Goal: Find contact information

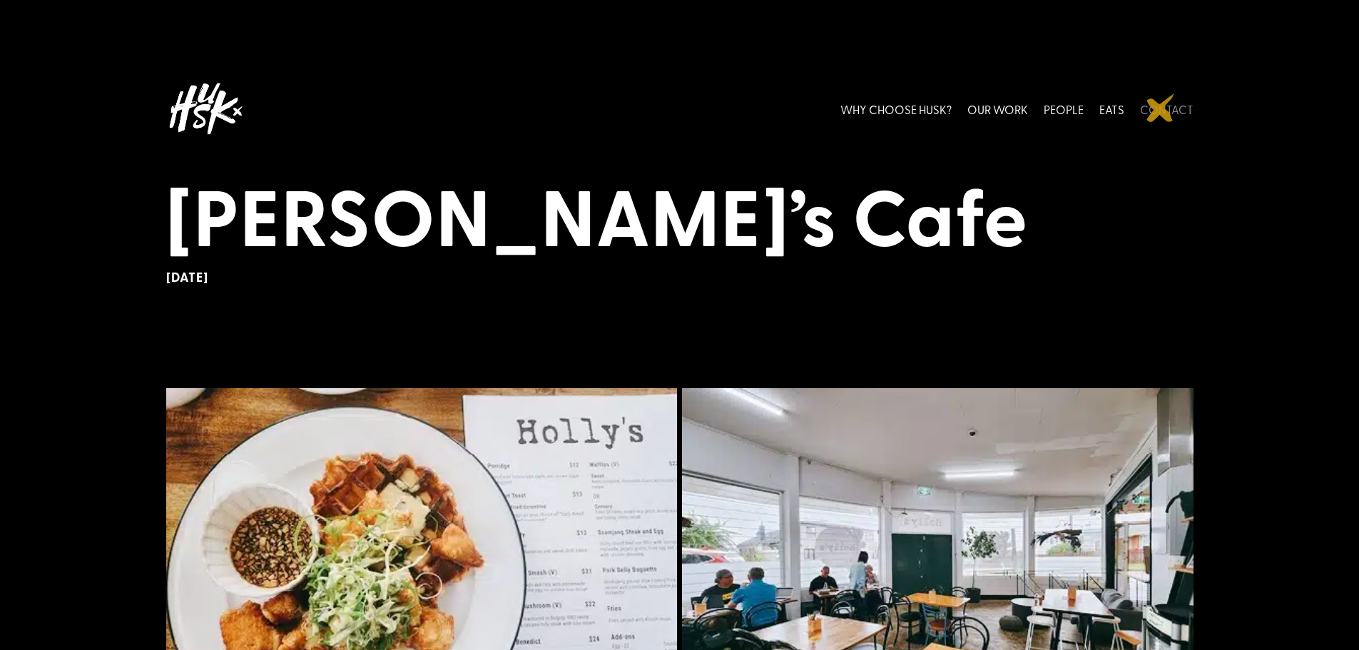
click at [1161, 108] on link "CONTACT" at bounding box center [1167, 109] width 54 height 64
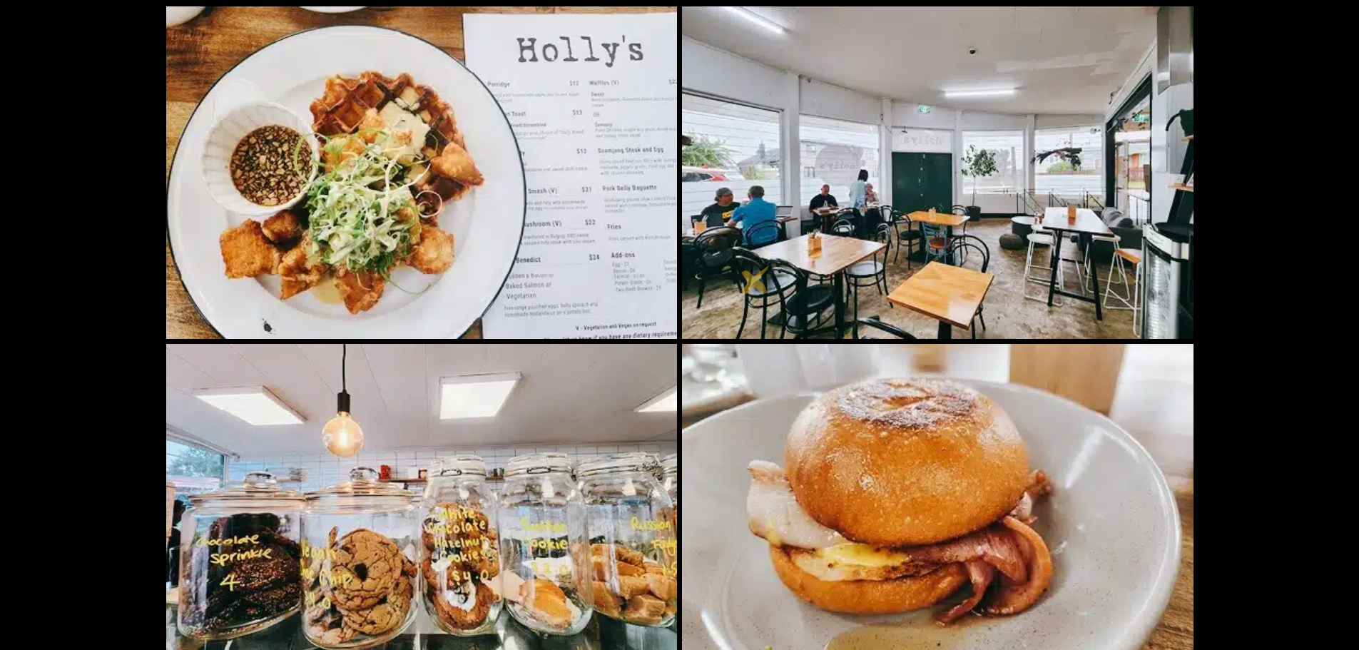
scroll to position [145, 0]
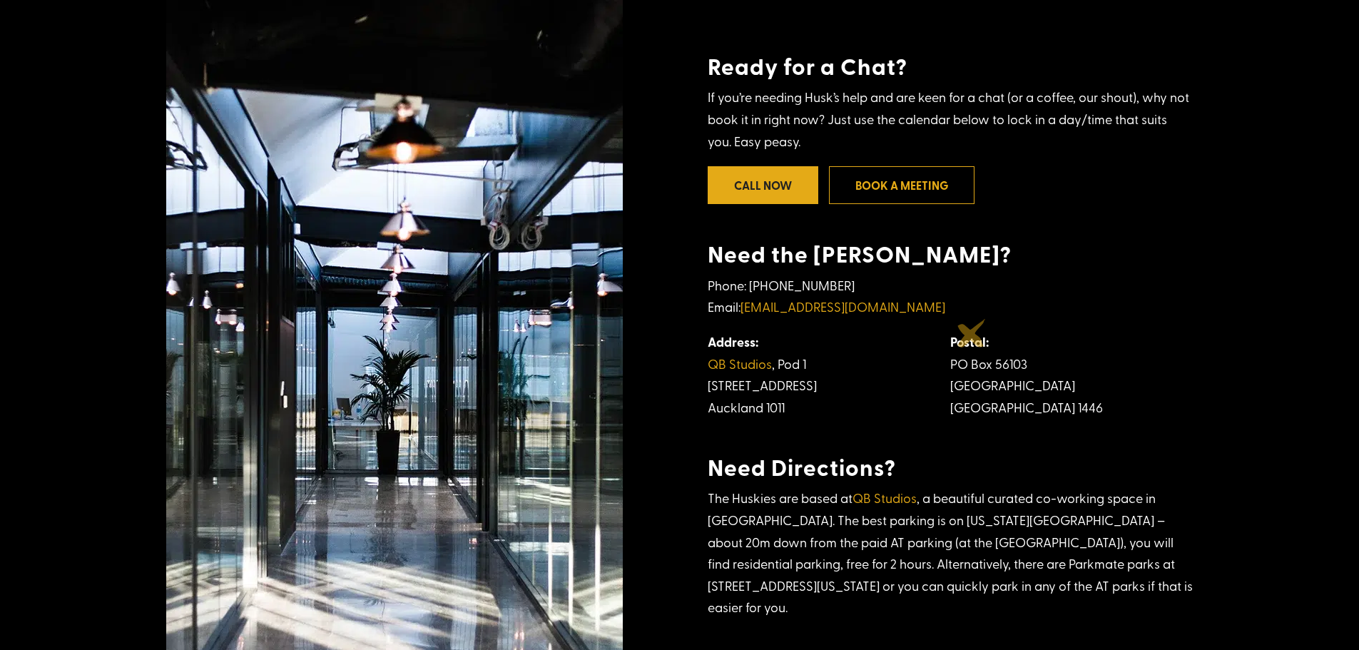
scroll to position [400, 0]
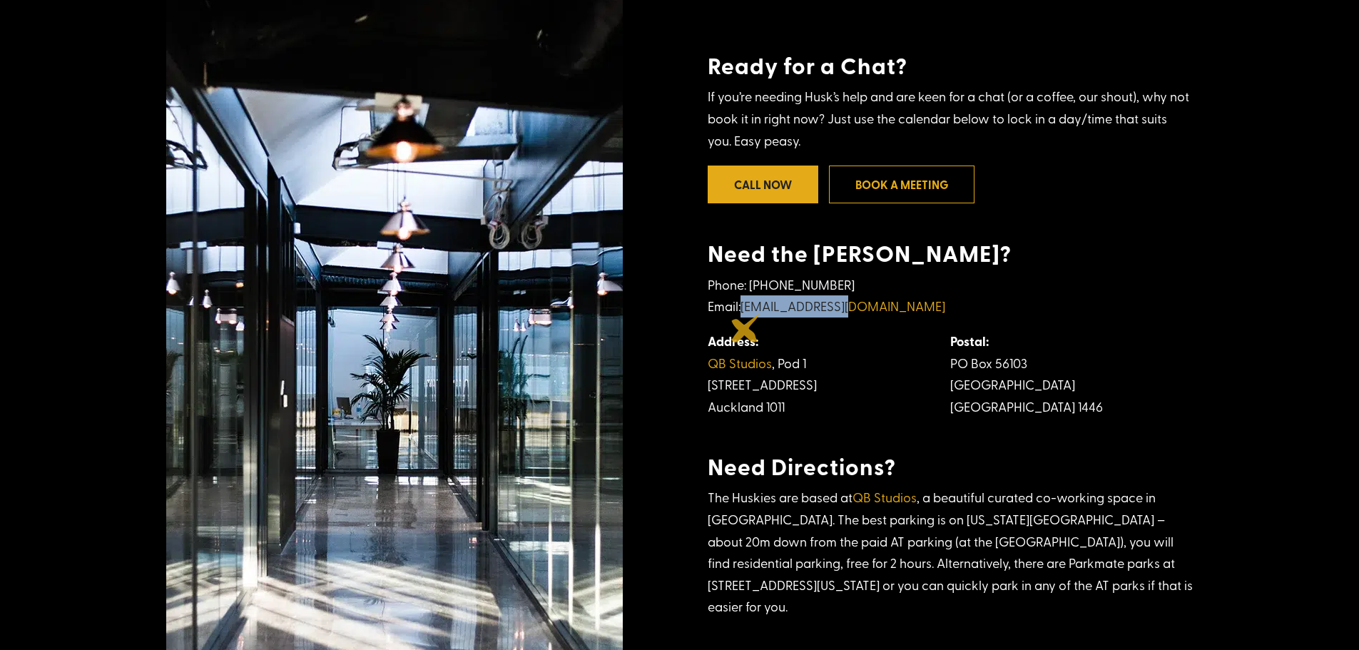
drag, startPoint x: 863, startPoint y: 319, endPoint x: 746, endPoint y: 328, distance: 117.4
click at [746, 328] on p "Phone: [PHONE_NUMBER] Email: [EMAIL_ADDRESS][DOMAIN_NAME]" at bounding box center [950, 302] width 485 height 56
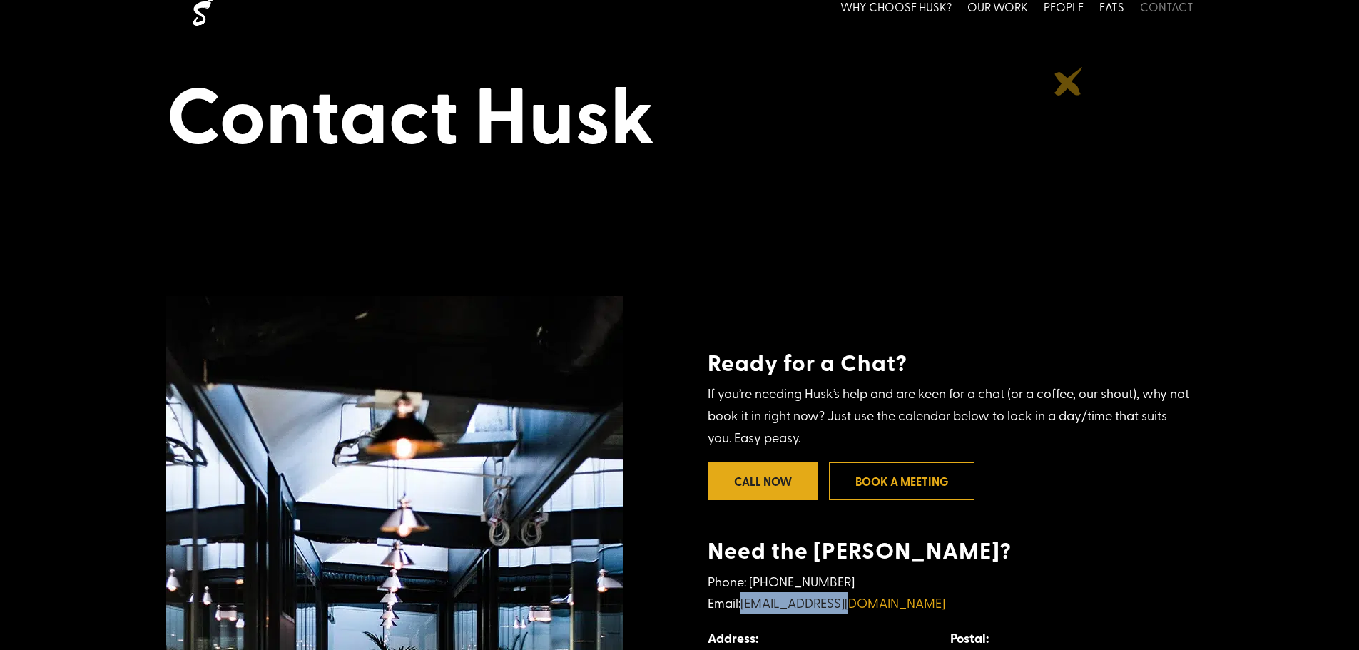
scroll to position [0, 0]
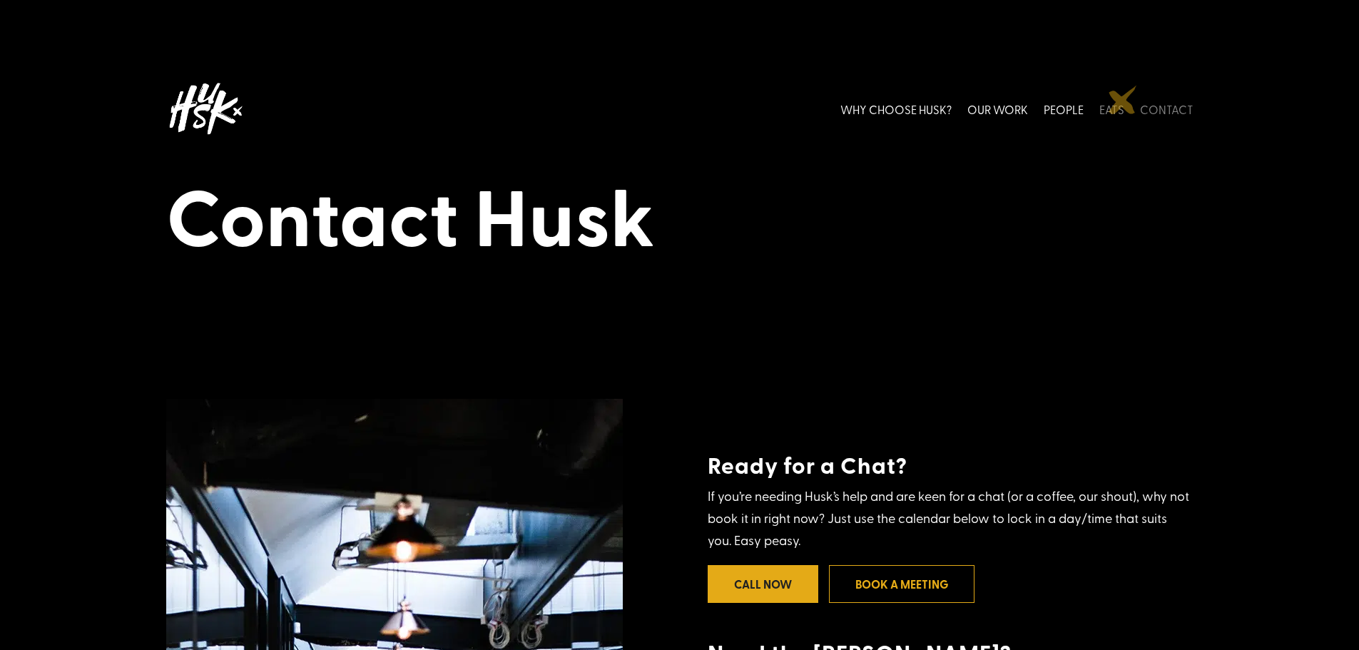
click at [1119, 106] on link "EATS" at bounding box center [1112, 109] width 25 height 64
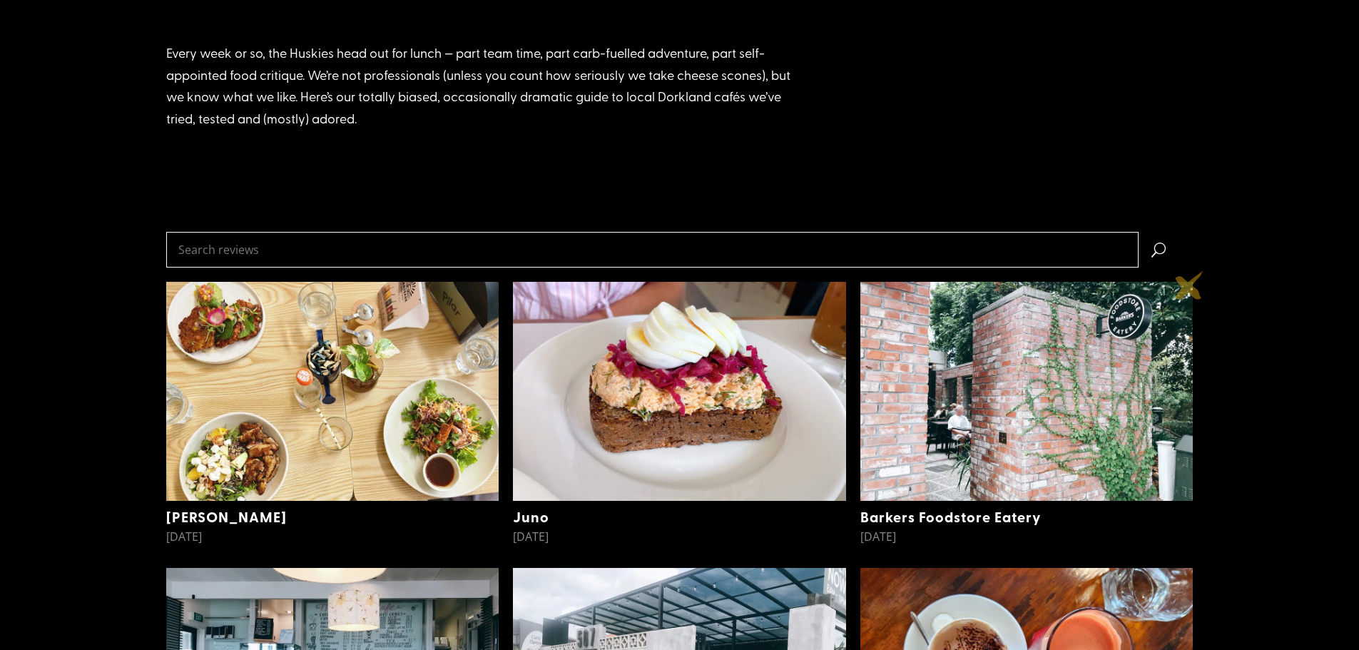
scroll to position [171, 0]
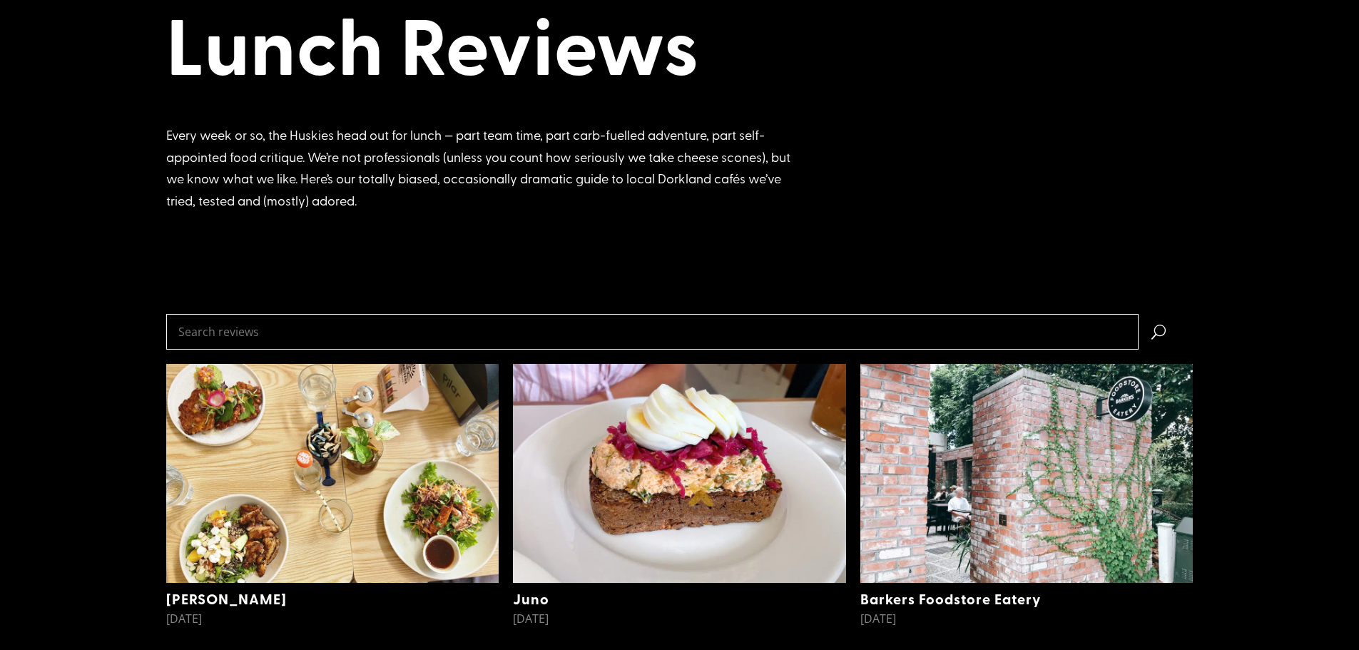
click at [691, 494] on img at bounding box center [679, 473] width 333 height 218
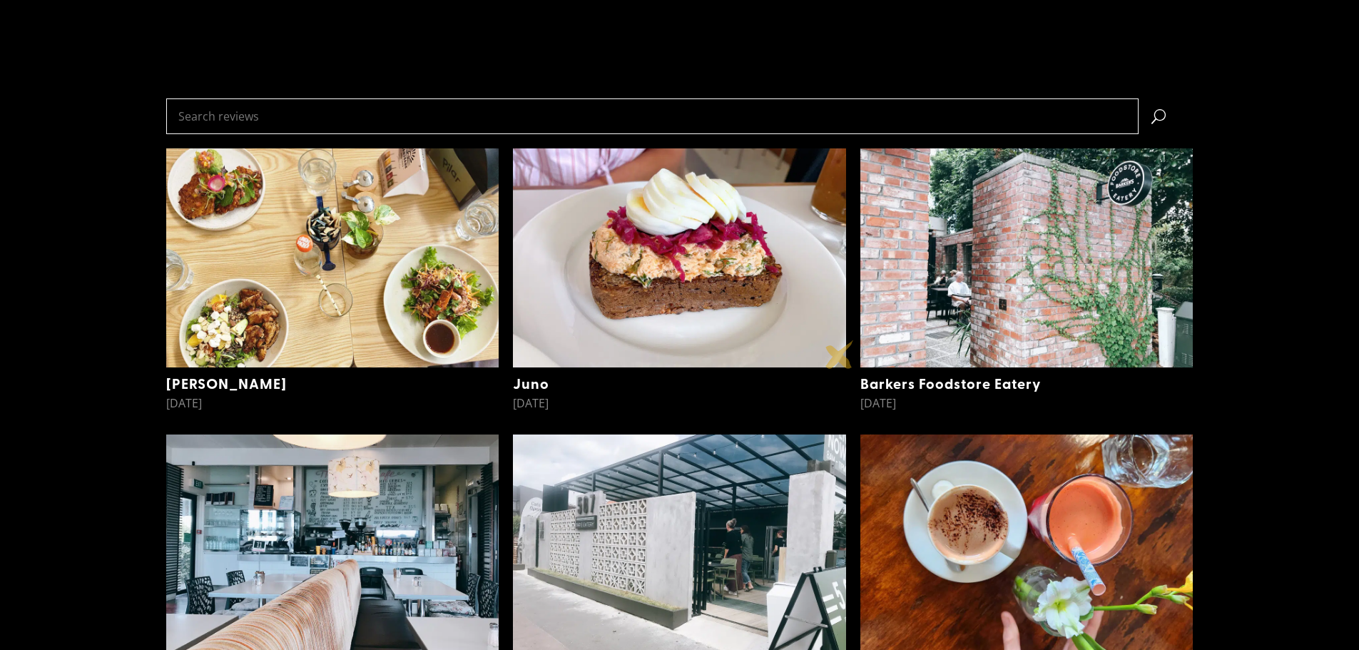
scroll to position [457, 0]
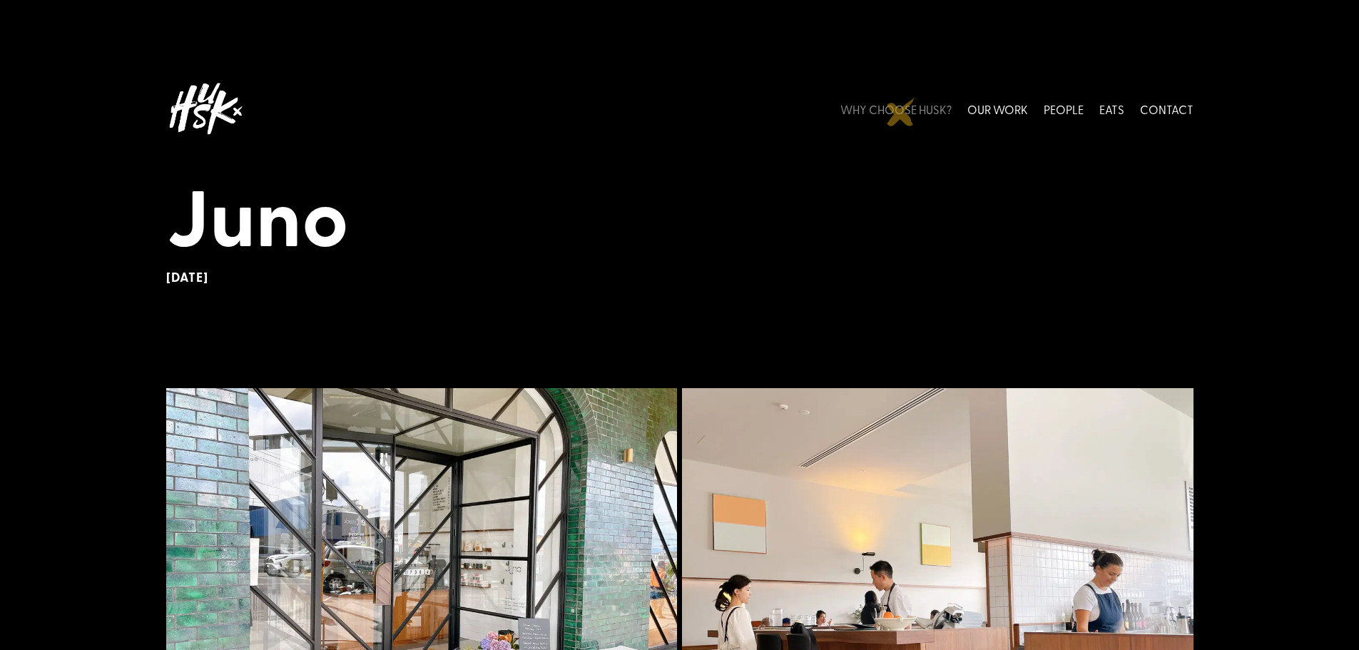
click at [897, 103] on link "WHY CHOOSE HUSK?" at bounding box center [896, 109] width 111 height 64
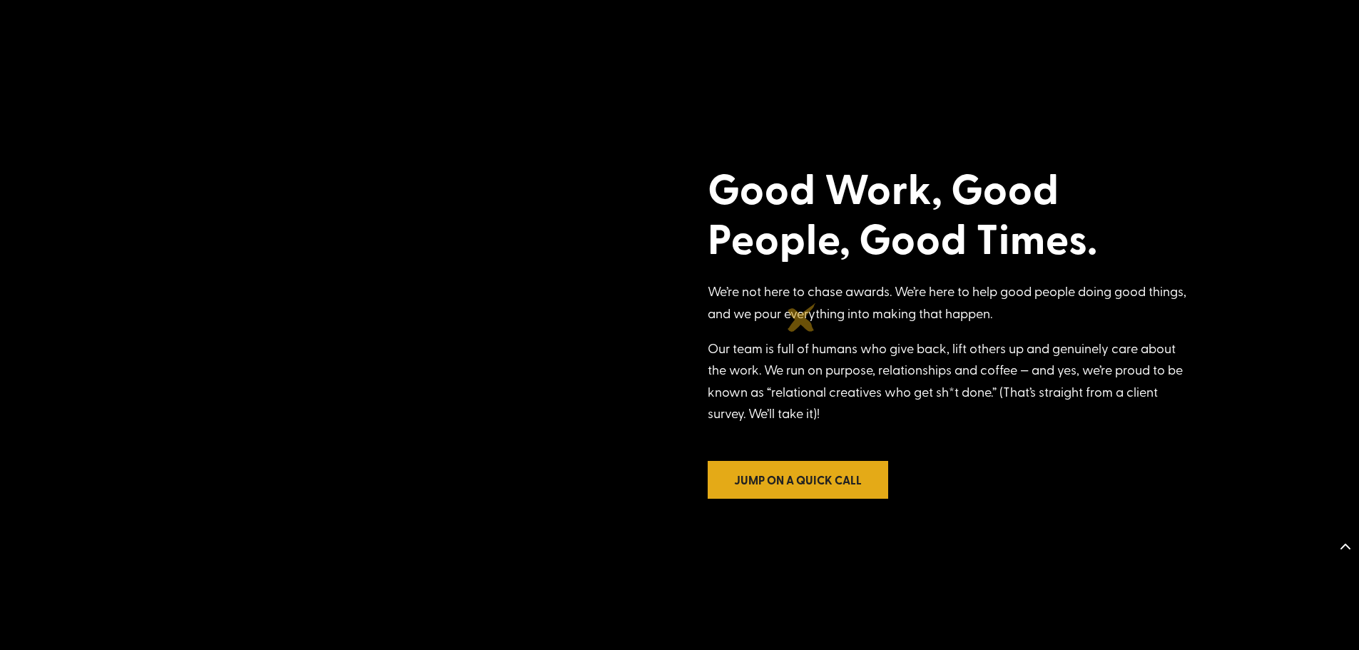
scroll to position [1427, 0]
